Goal: Information Seeking & Learning: Check status

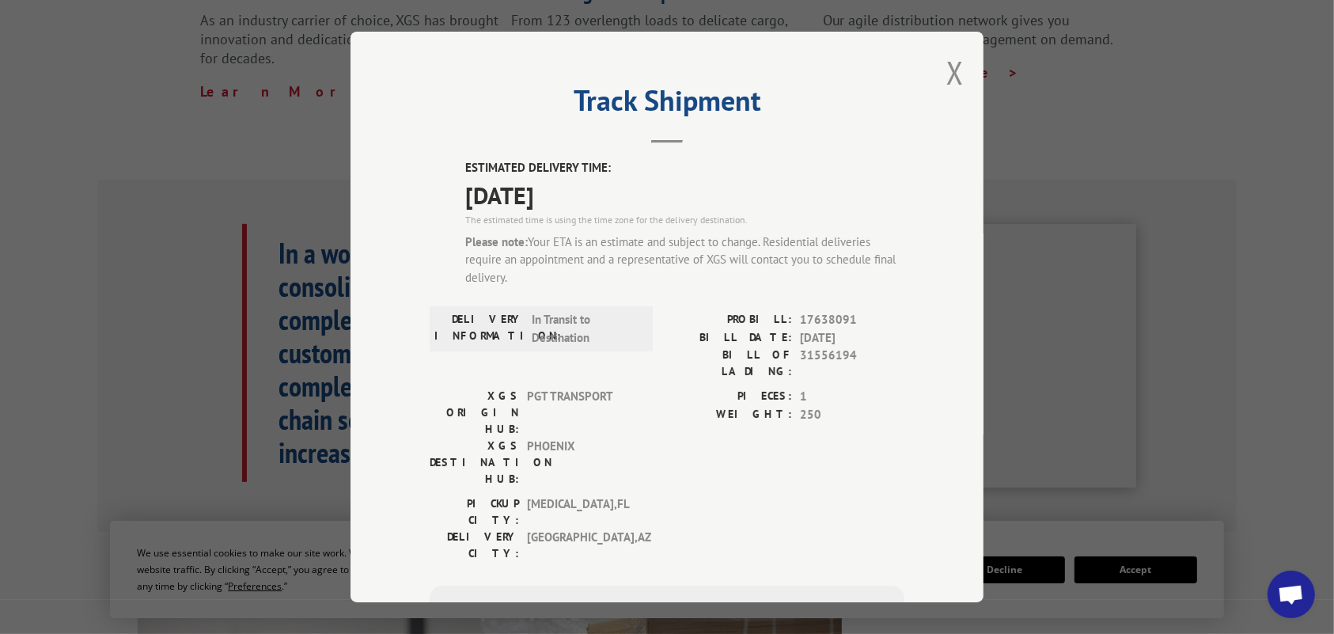
scroll to position [16, 0]
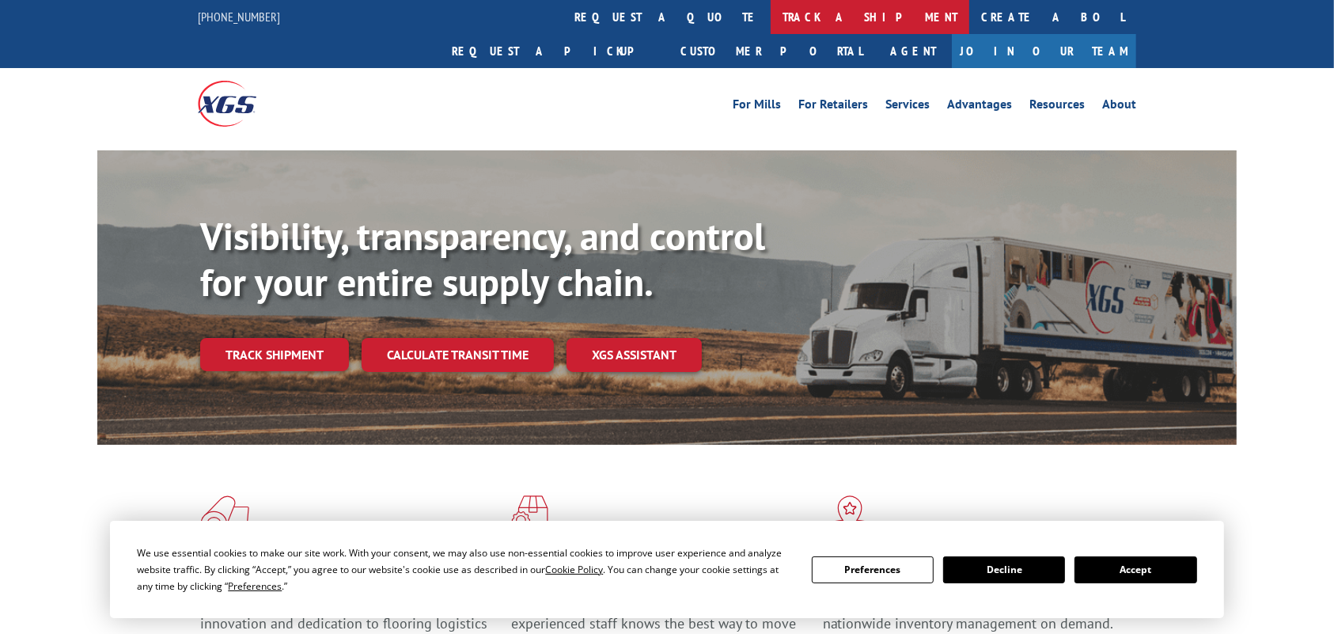
click at [771, 18] on link "track a shipment" at bounding box center [870, 17] width 199 height 34
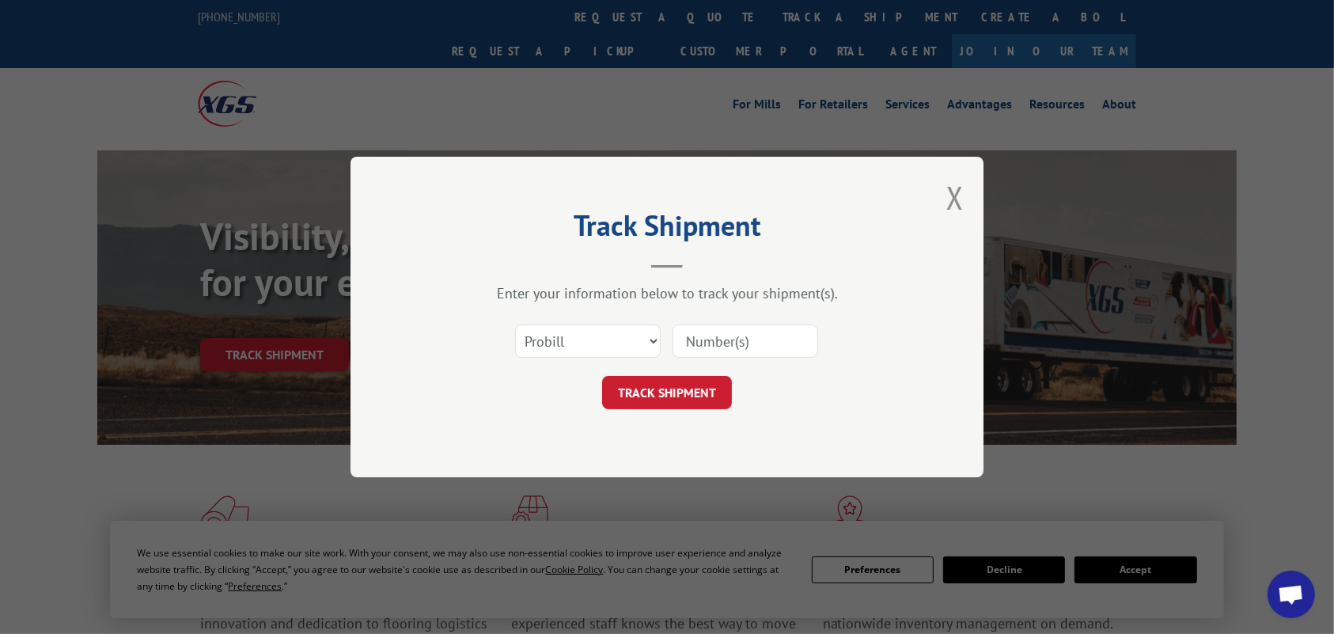
click at [717, 334] on input at bounding box center [746, 340] width 146 height 33
paste input "17638091"
type input "17638091"
click at [658, 392] on button "TRACK SHIPMENT" at bounding box center [667, 392] width 130 height 33
